Goal: Find specific page/section: Find specific page/section

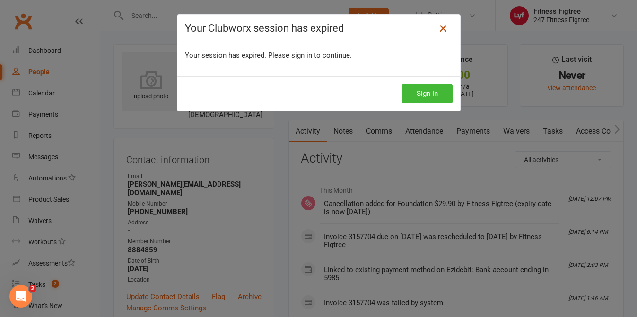
click at [443, 28] on icon at bounding box center [443, 28] width 11 height 11
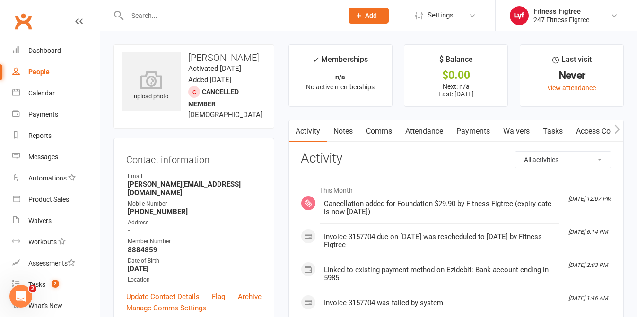
click at [216, 24] on div at bounding box center [225, 15] width 223 height 31
click at [231, 17] on input "text" at bounding box center [230, 15] width 212 height 13
type input "brian"
